Goal: Task Accomplishment & Management: Manage account settings

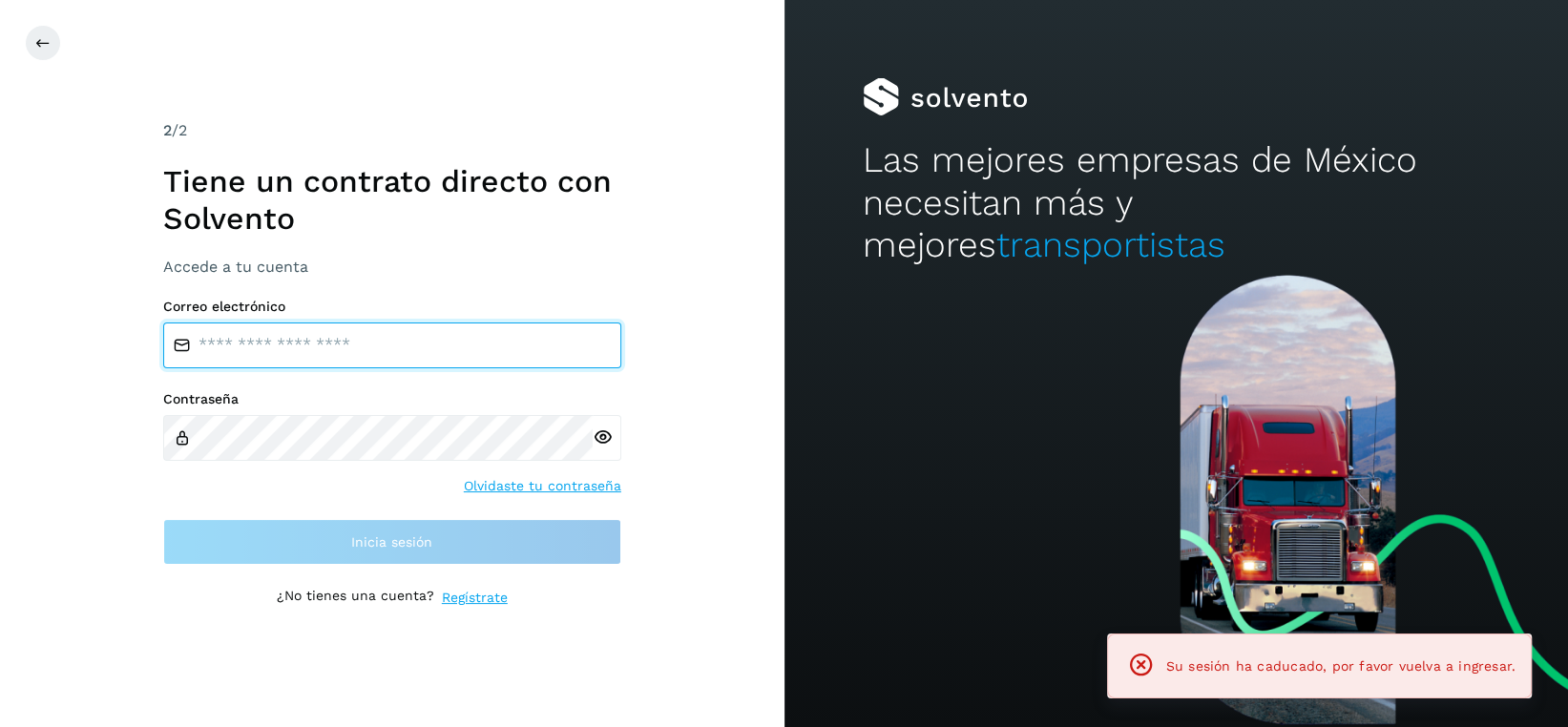
click at [325, 355] on input "email" at bounding box center [392, 345] width 458 height 46
type input "**********"
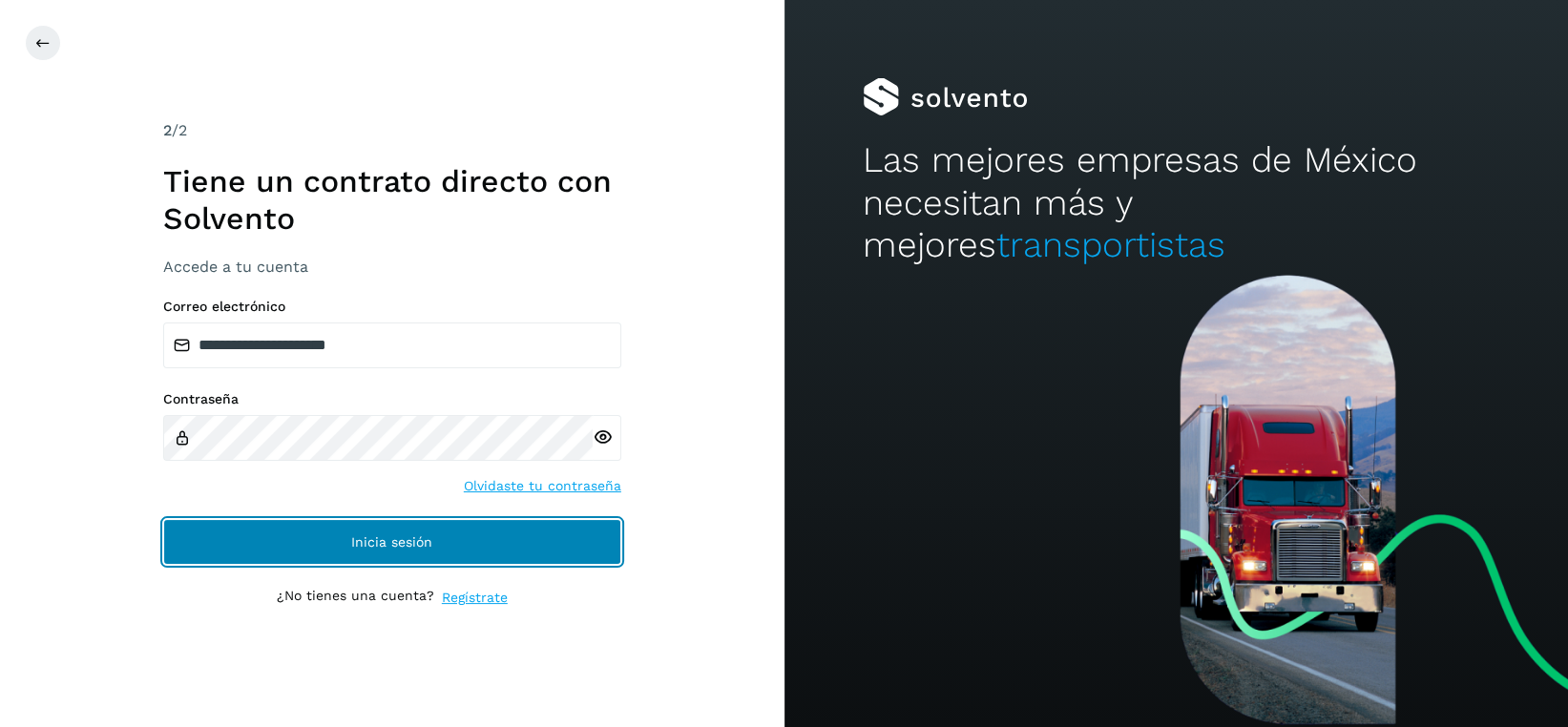
click at [388, 538] on span "Inicia sesión" at bounding box center [392, 542] width 82 height 13
